Goal: Task Accomplishment & Management: Use online tool/utility

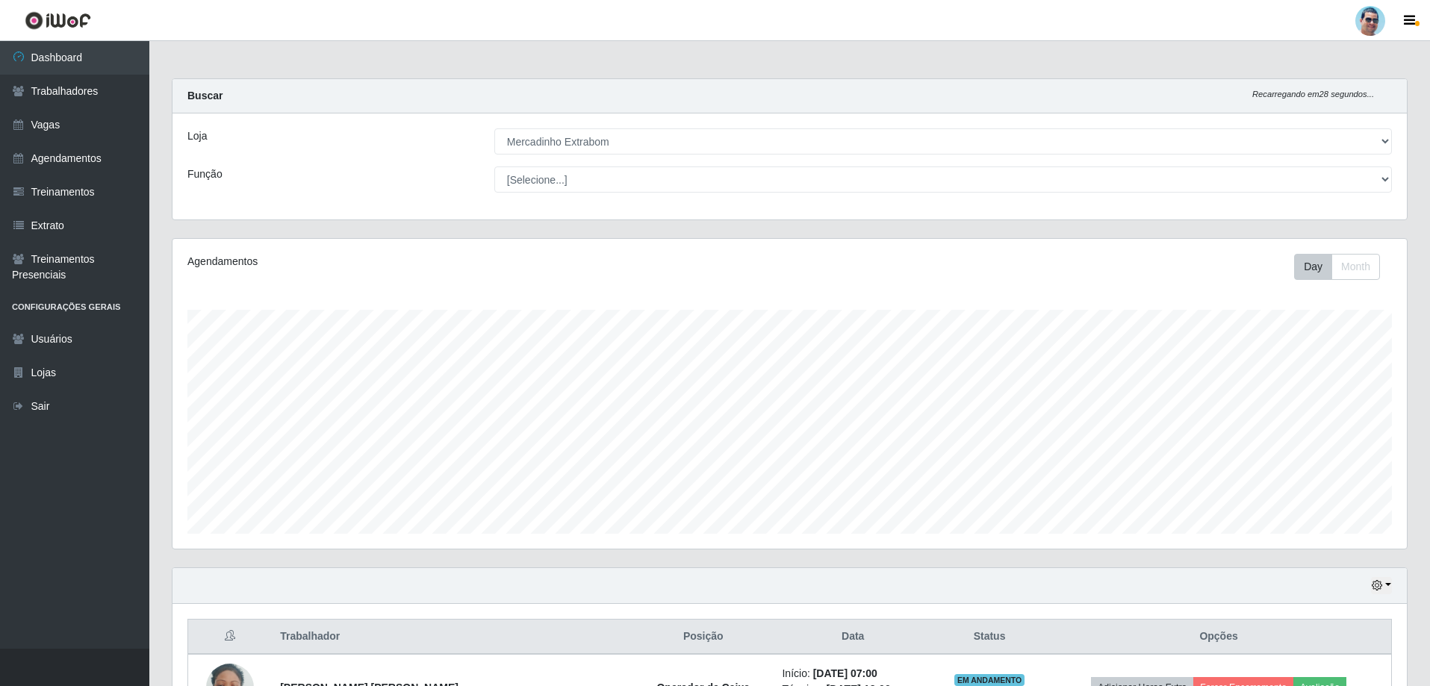
select select "175"
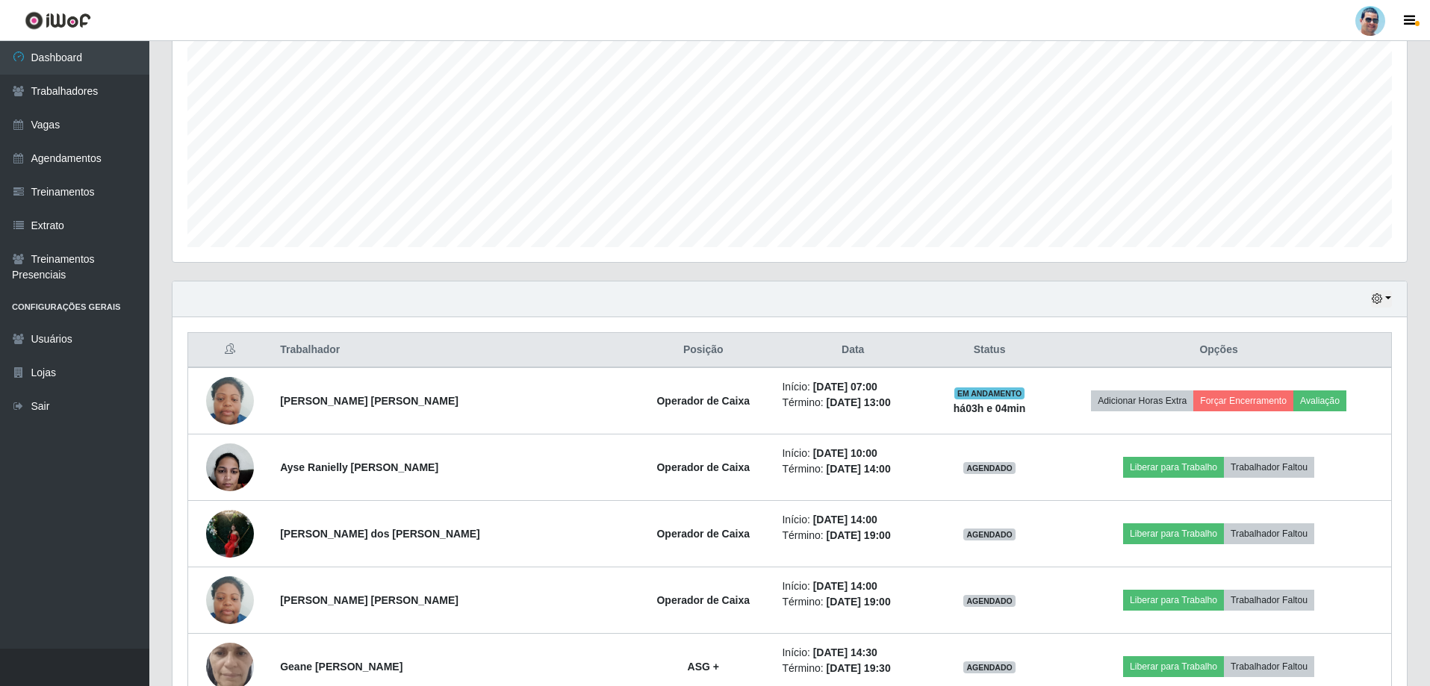
scroll to position [413, 0]
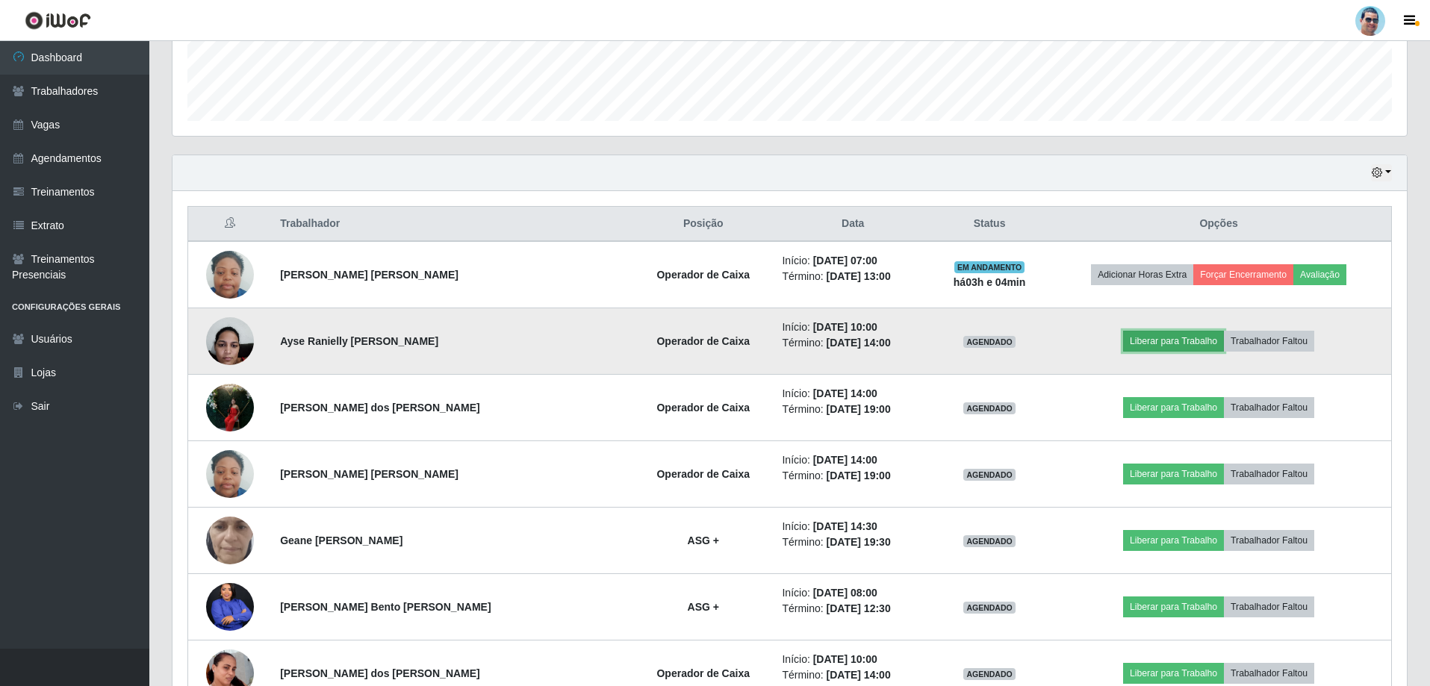
click at [1145, 340] on button "Liberar para Trabalho" at bounding box center [1173, 341] width 101 height 21
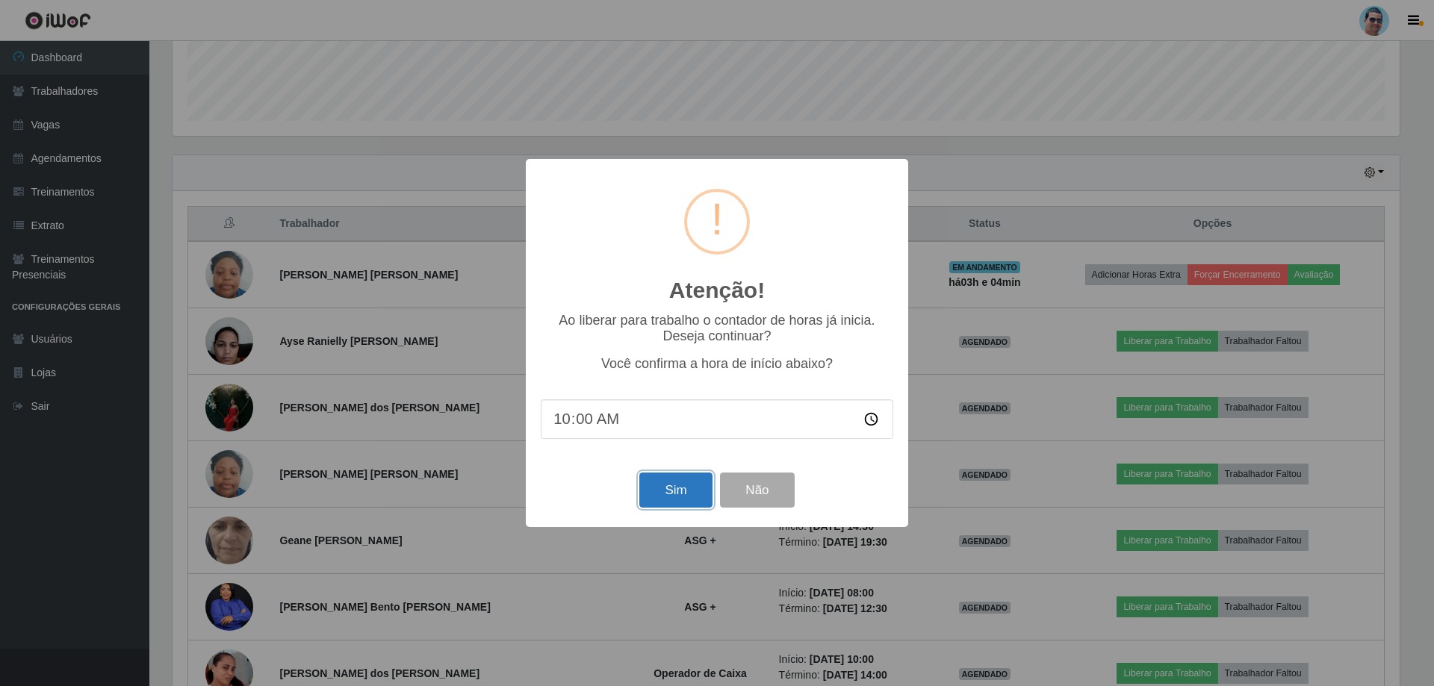
click at [662, 490] on button "Sim" at bounding box center [675, 490] width 72 height 35
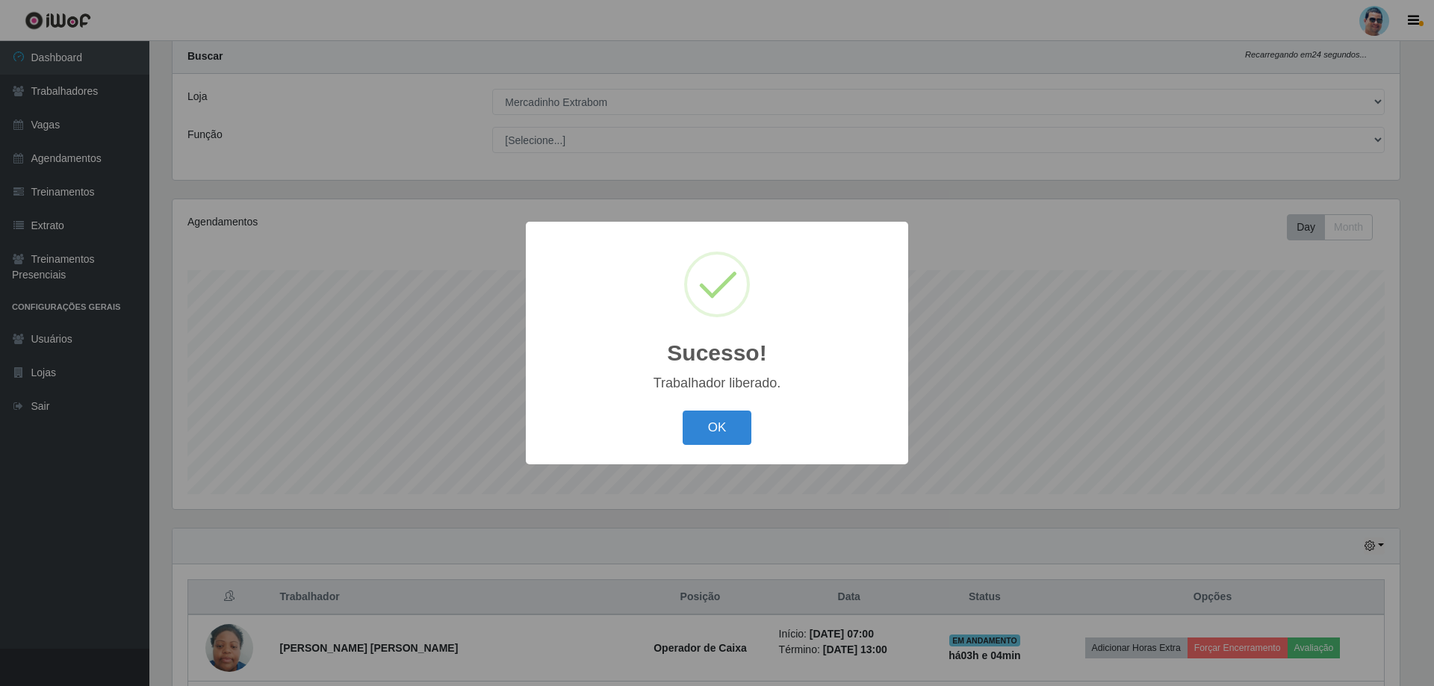
click at [682, 411] on button "OK" at bounding box center [716, 428] width 69 height 35
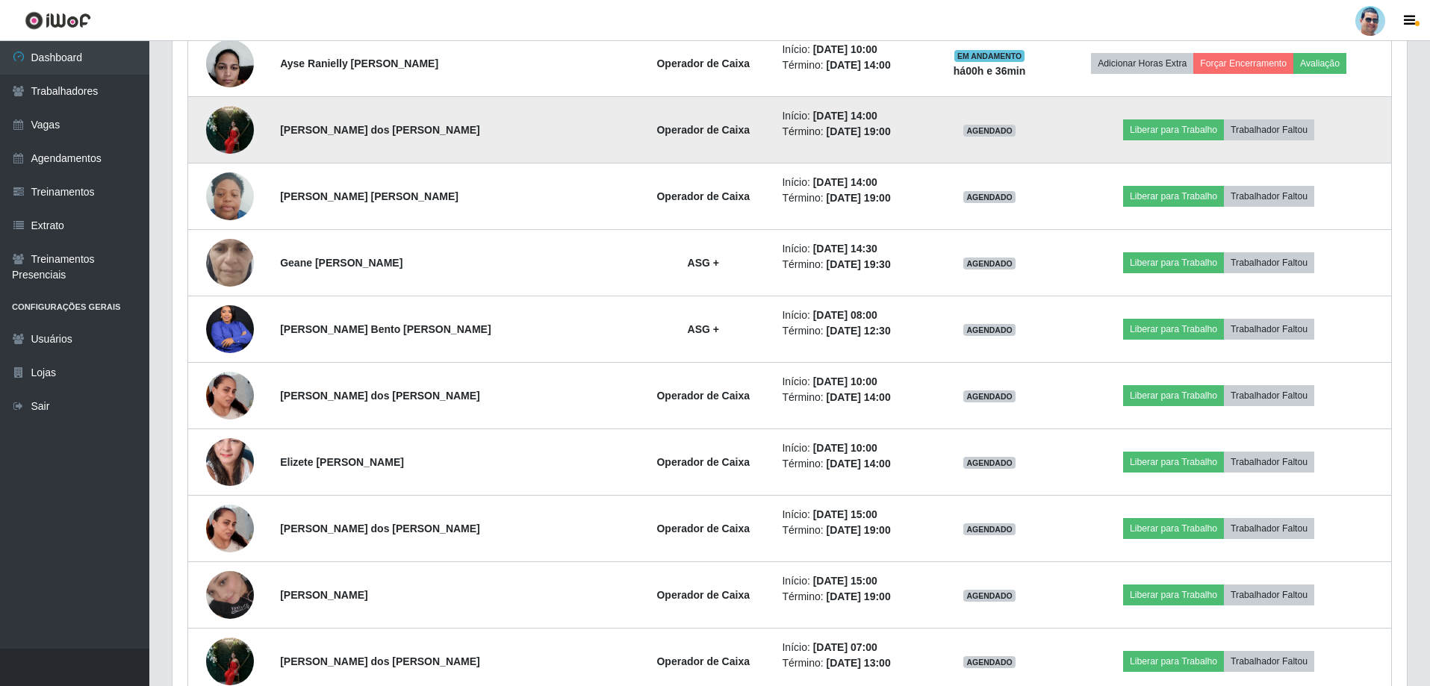
scroll to position [712, 0]
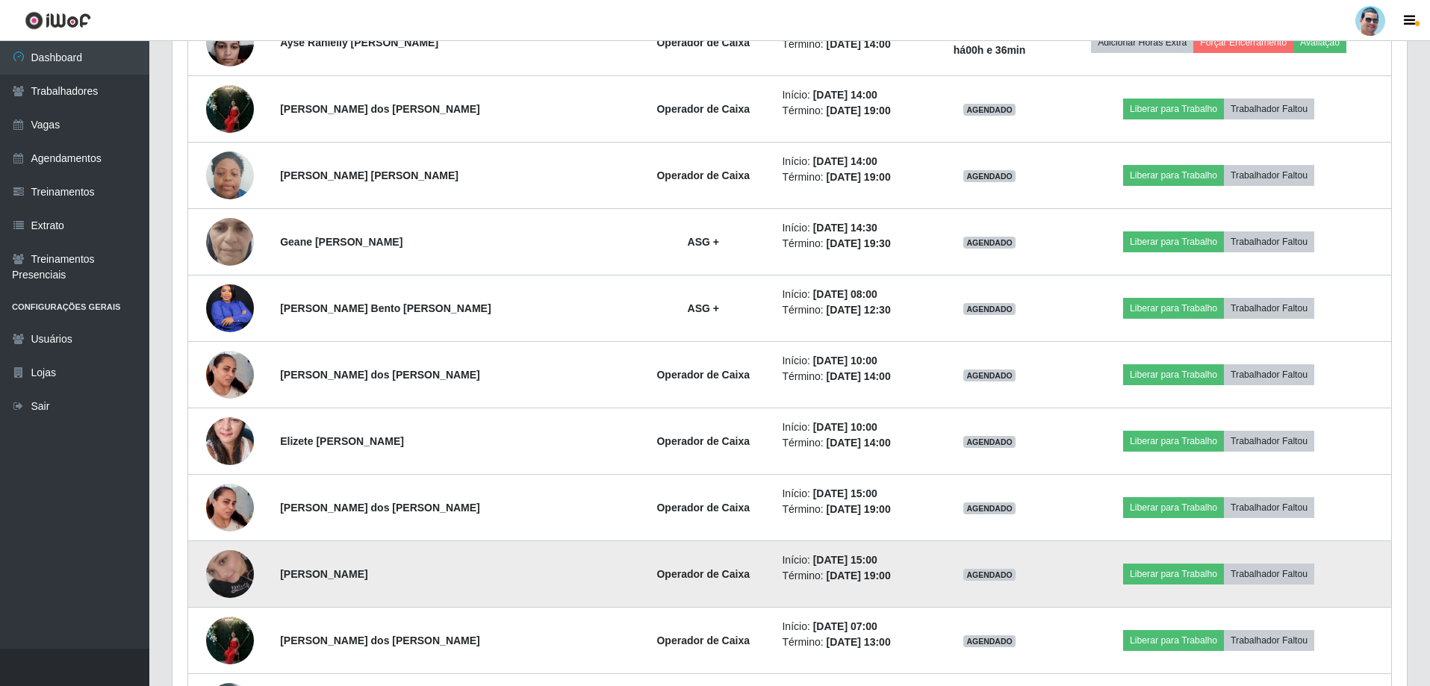
click at [228, 561] on img at bounding box center [230, 574] width 48 height 85
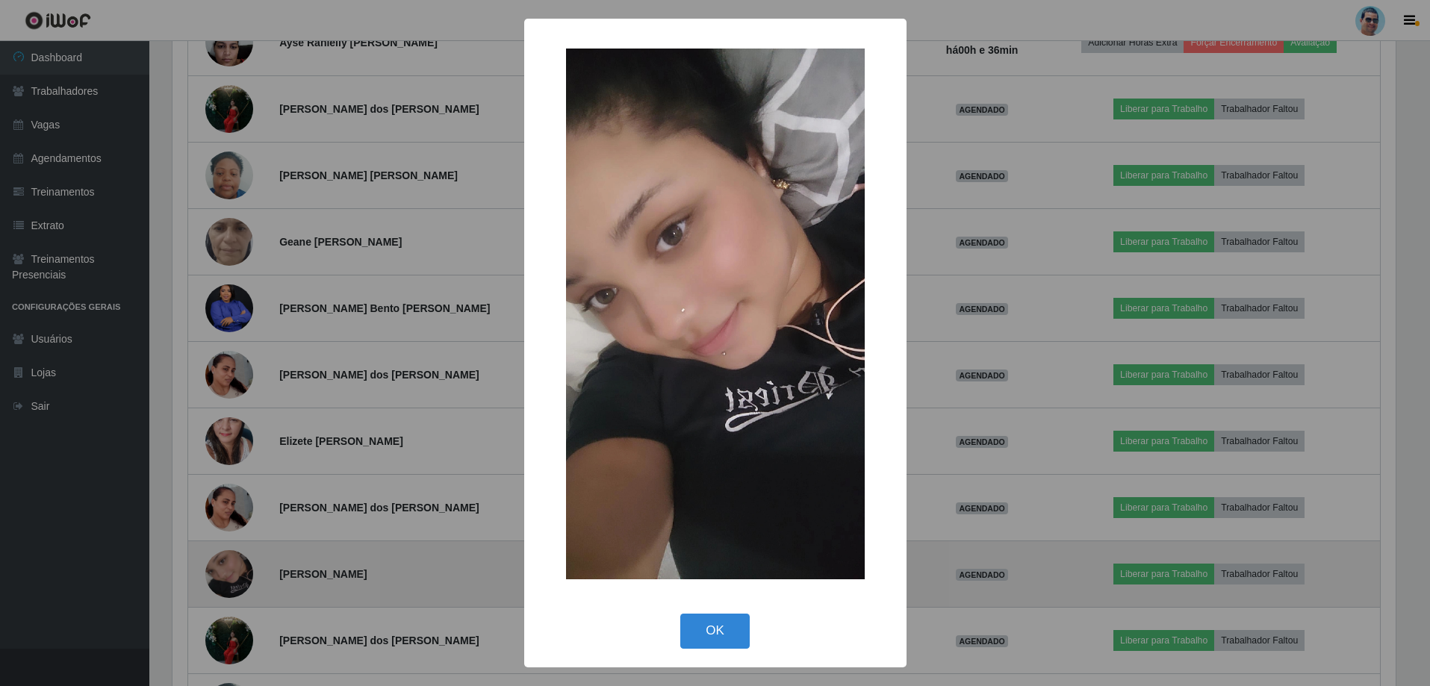
scroll to position [310, 1227]
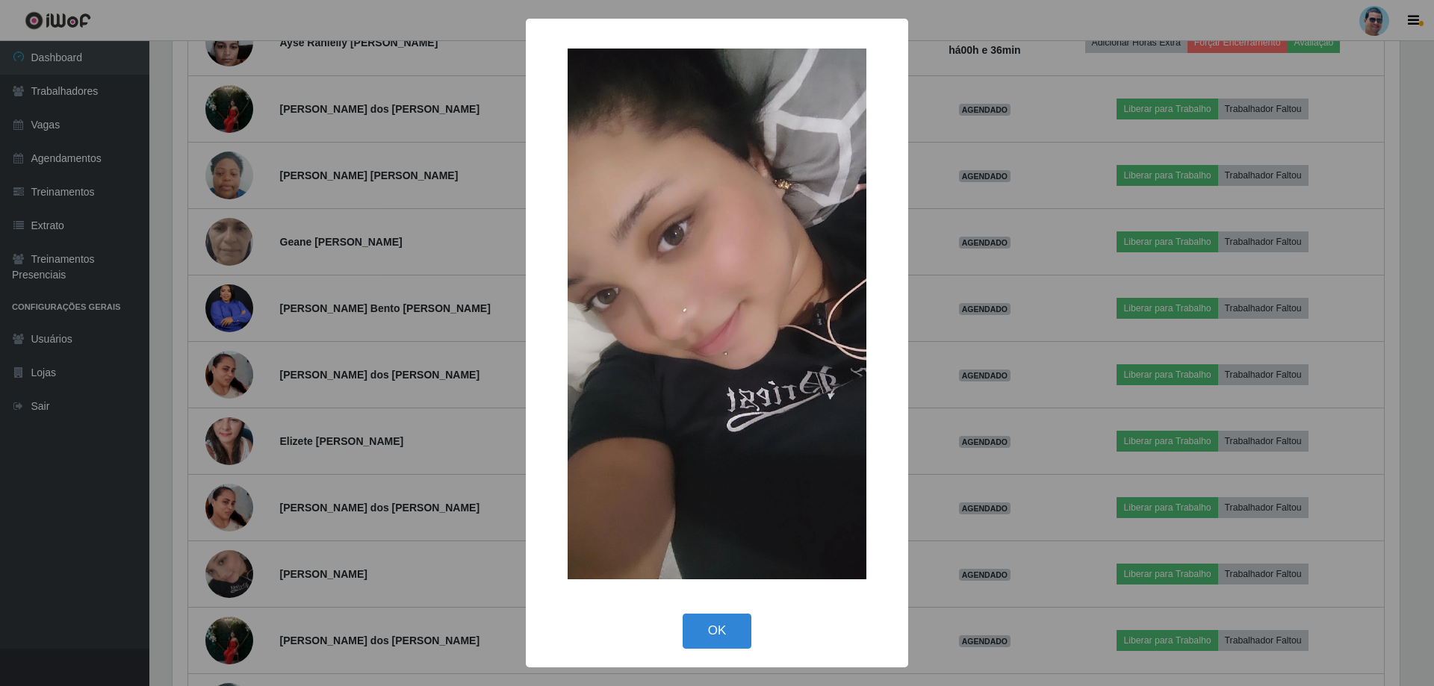
click at [948, 311] on div "× OK Cancel" at bounding box center [717, 343] width 1434 height 686
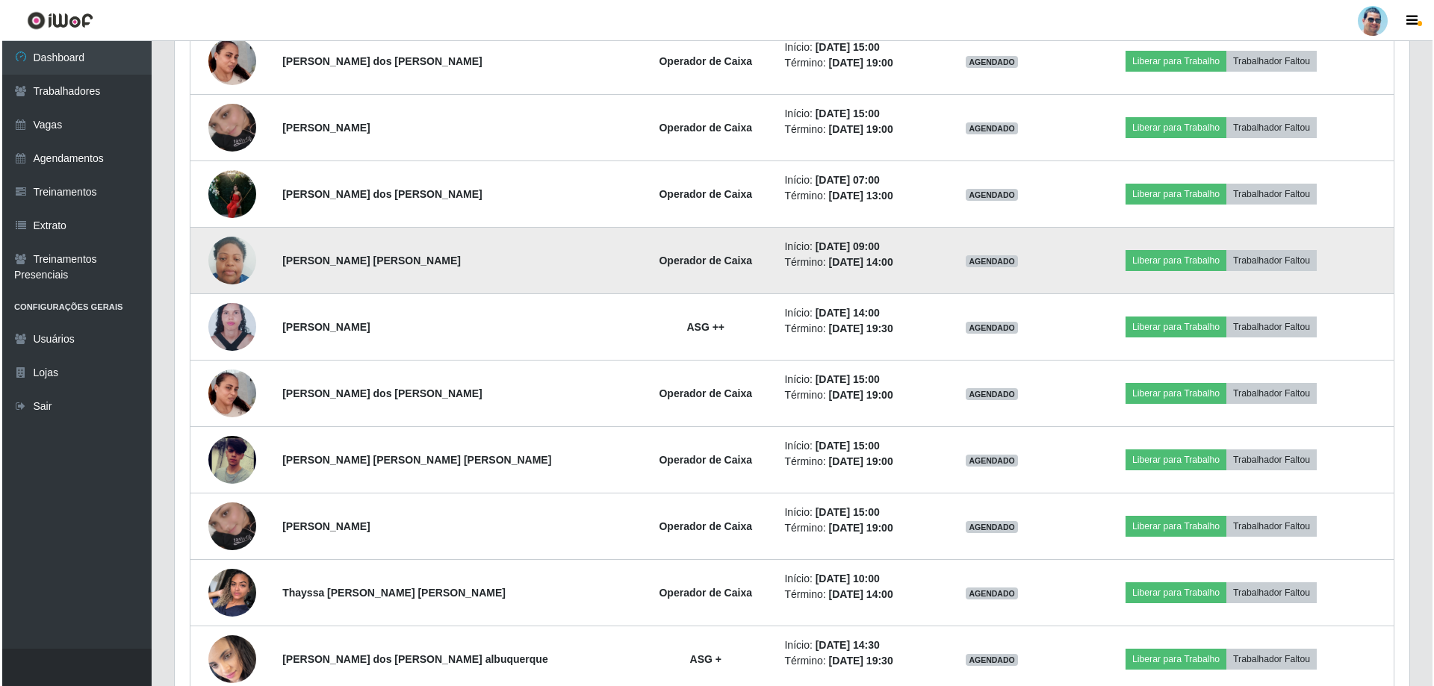
scroll to position [1160, 0]
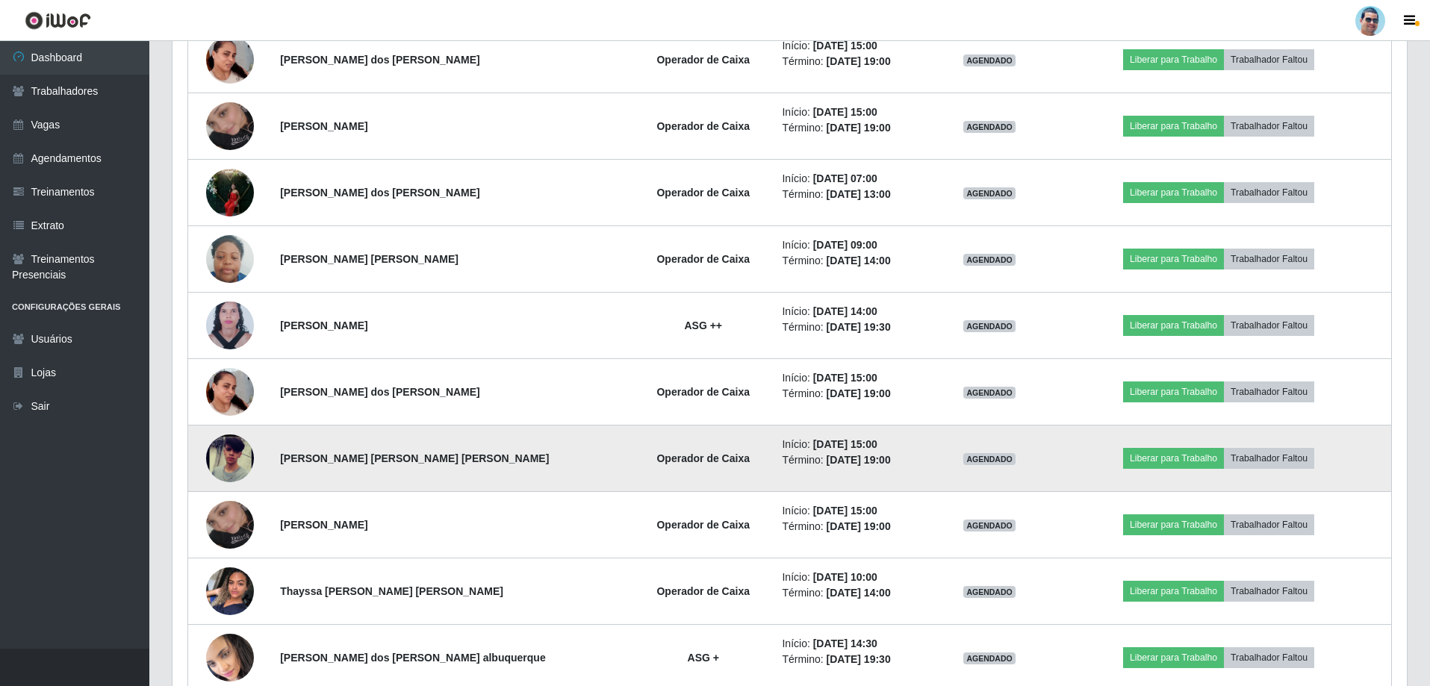
click at [225, 465] on img at bounding box center [230, 459] width 48 height 104
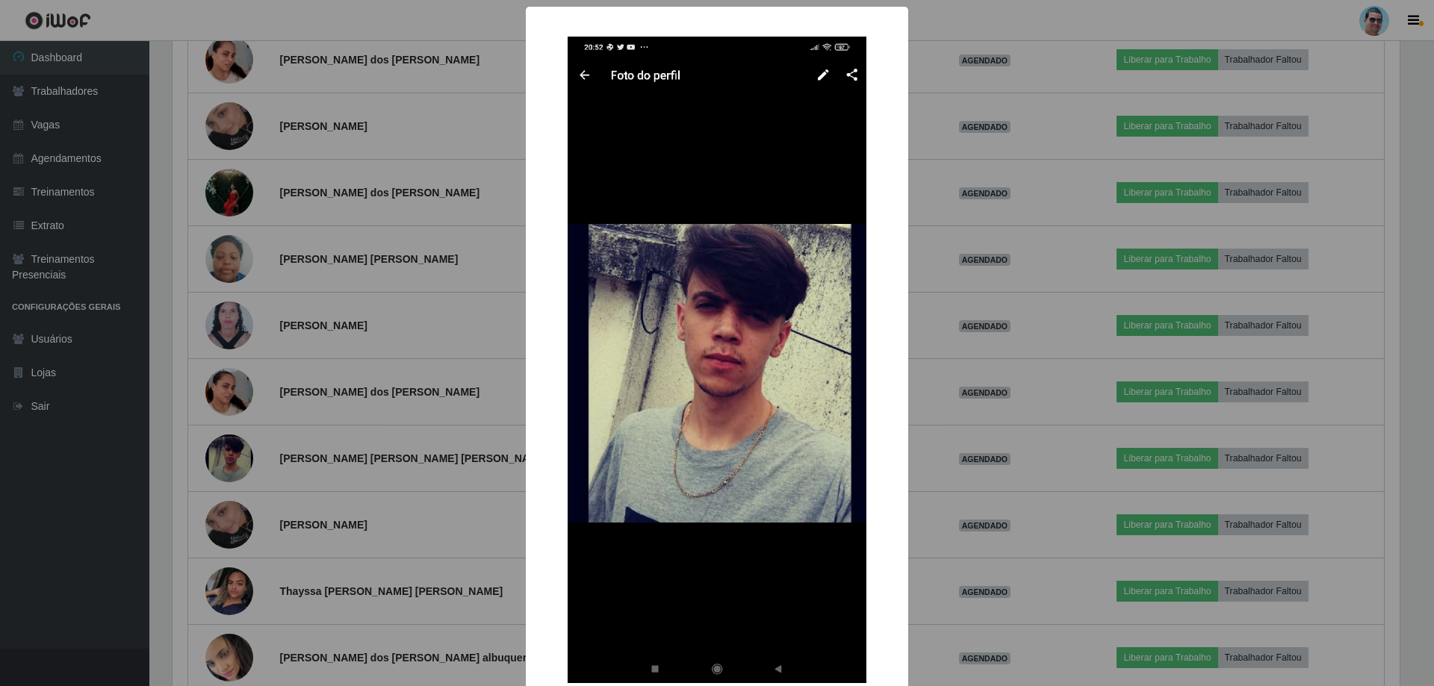
click at [921, 343] on div "× OK Cancel" at bounding box center [717, 343] width 1434 height 686
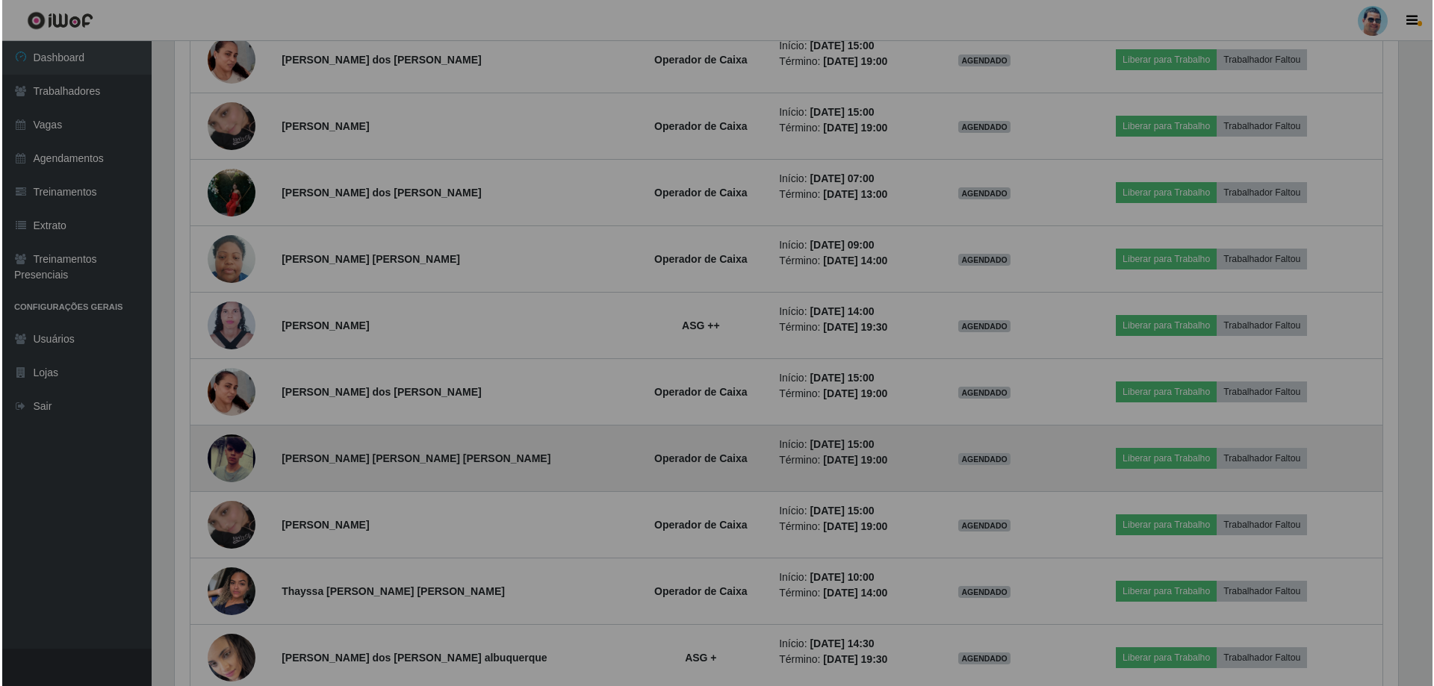
scroll to position [310, 1234]
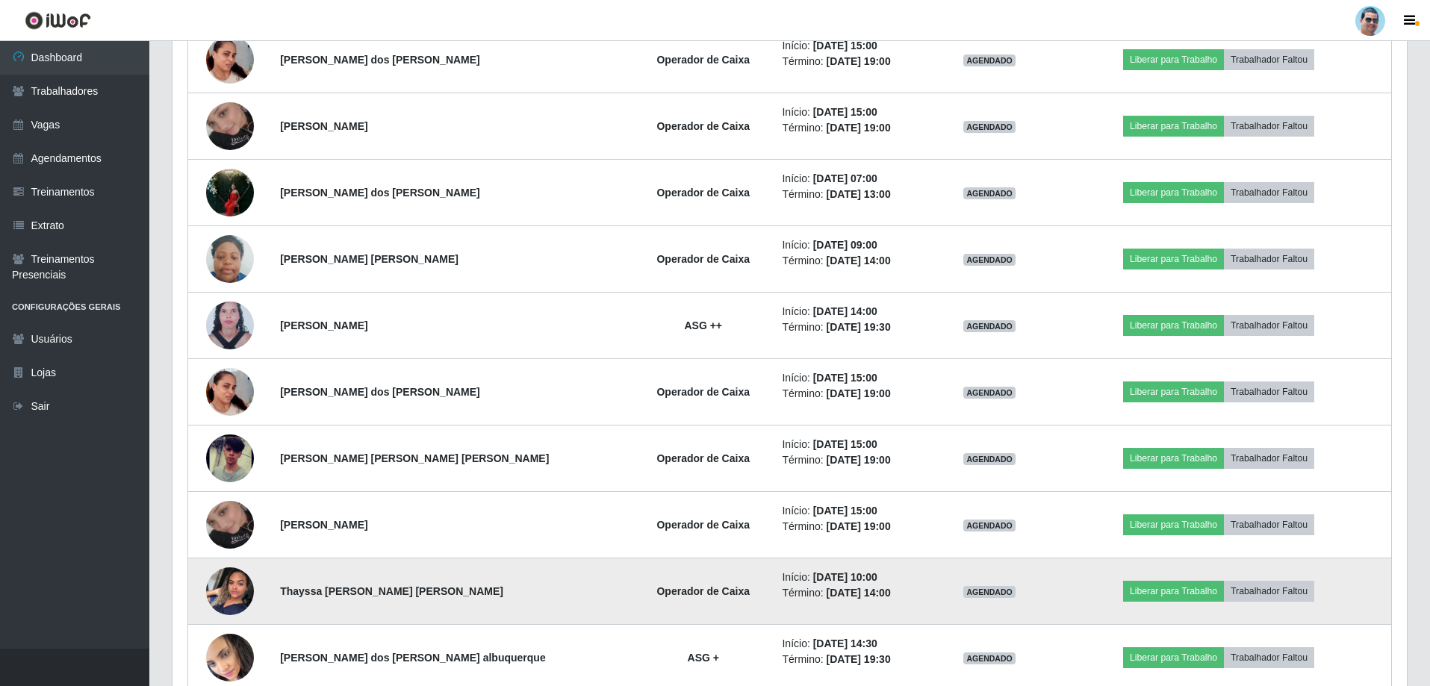
click at [234, 591] on img at bounding box center [230, 591] width 48 height 85
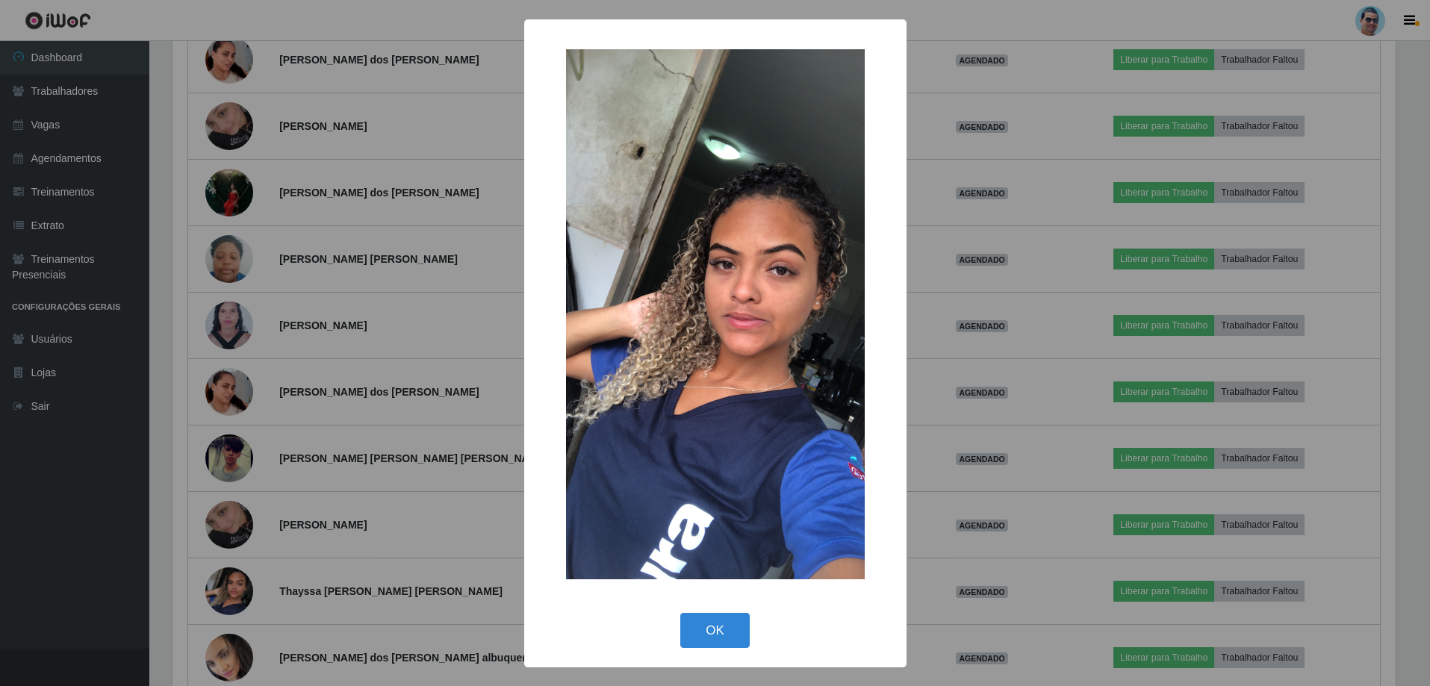
scroll to position [310, 1227]
click at [427, 354] on div "× OK Cancel" at bounding box center [717, 343] width 1434 height 686
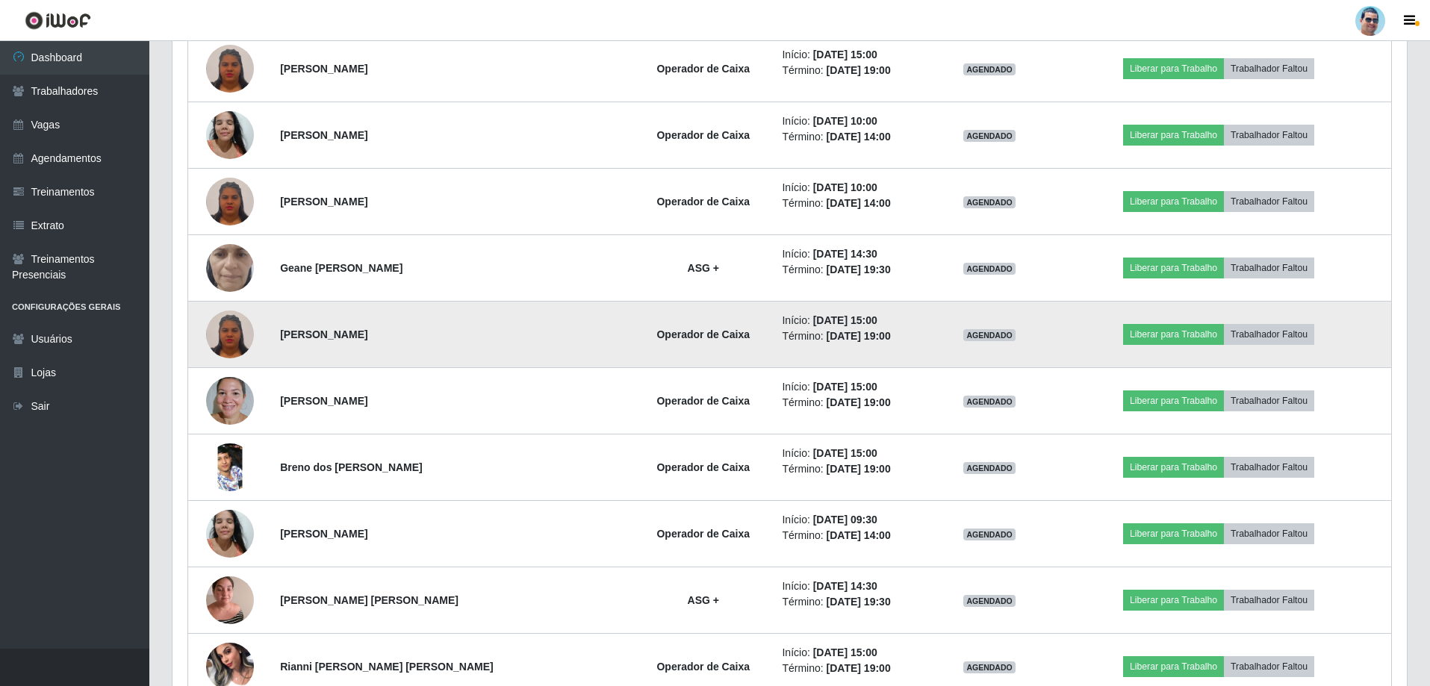
scroll to position [1906, 0]
